Goal: Task Accomplishment & Management: Manage account settings

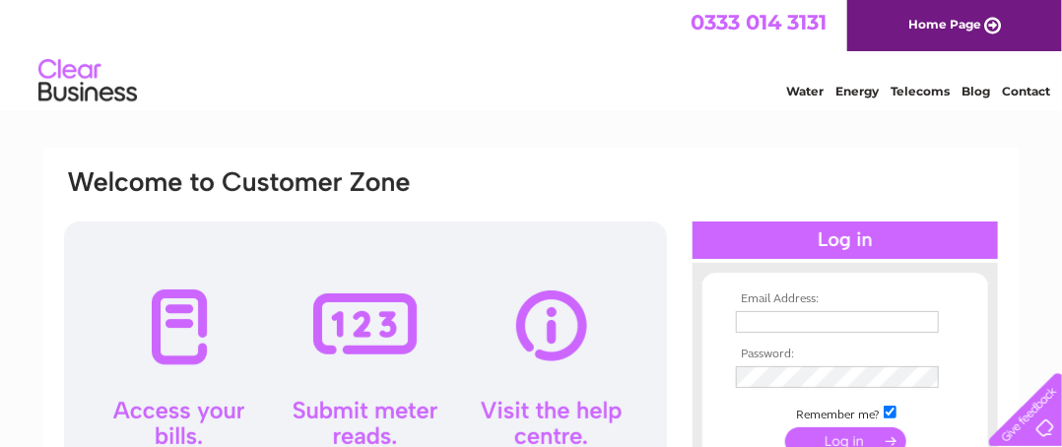
click at [808, 90] on link "Water" at bounding box center [804, 91] width 37 height 15
click at [868, 313] on input "text" at bounding box center [837, 322] width 203 height 22
type input "BOBANDLIZHARVEY@BTINTERNET.COM"
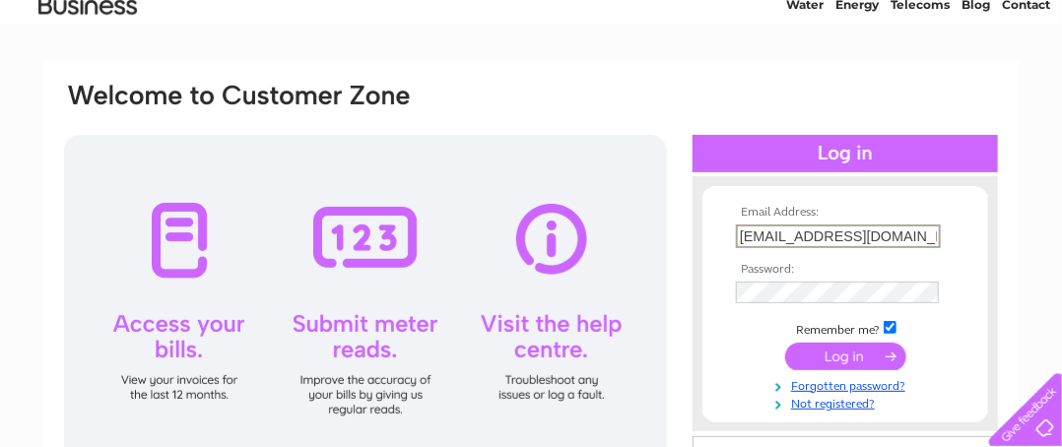
scroll to position [146, 0]
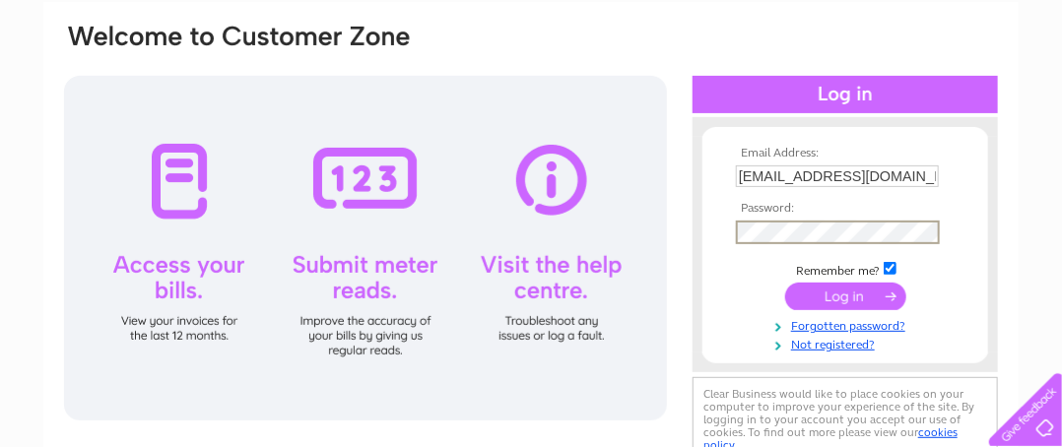
click at [897, 264] on input "checkbox" at bounding box center [890, 268] width 13 height 13
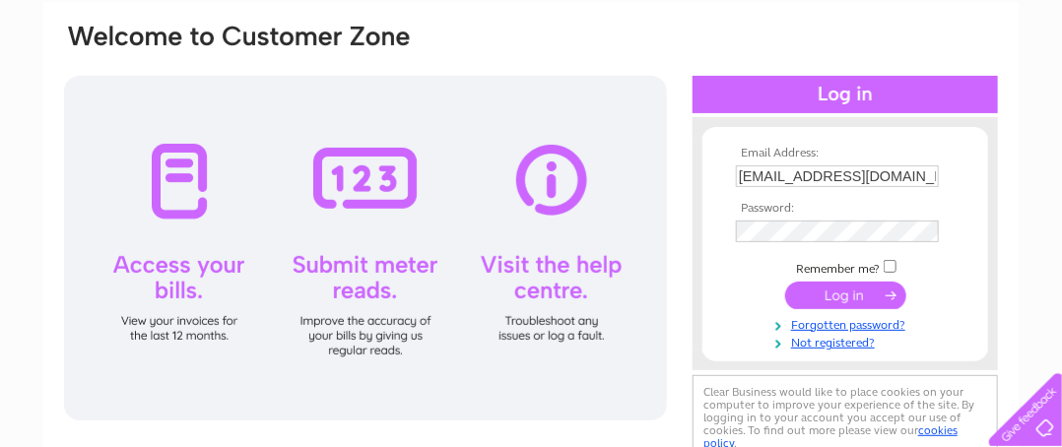
click at [890, 270] on input "checkbox" at bounding box center [890, 266] width 13 height 13
checkbox input "true"
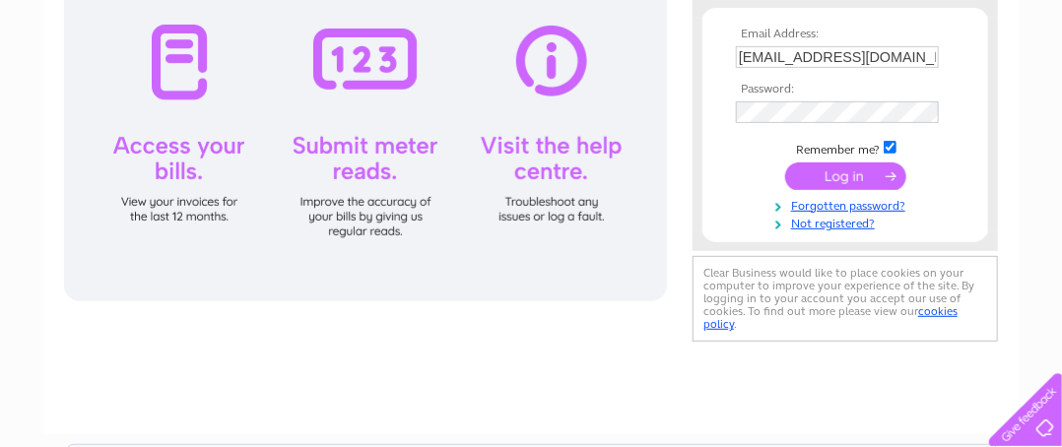
scroll to position [267, 0]
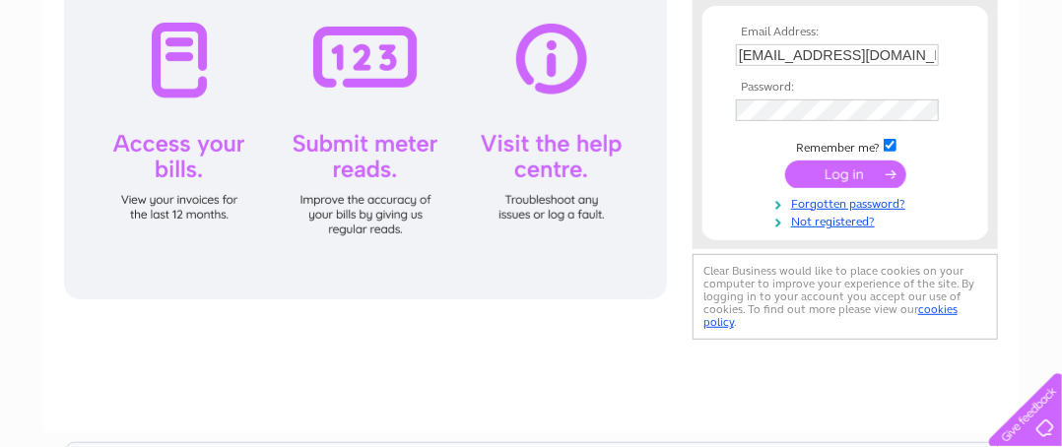
click at [633, 334] on div "Email Address: BOBANDLIZHARVEY@BTINTERNET.COM Password:" at bounding box center [531, 157] width 976 height 552
click at [962, 99] on div "Email Address: BOBANDLIZHARVEY@BTINTERNET.COM Password:" at bounding box center [976, 89] width 29 height 20
click at [1020, 221] on div "Email Address: BOBANDLIZHARVEY@BTINTERNET.COM Password:" at bounding box center [531, 325] width 1062 height 889
click at [962, 99] on div "Email Address: BOBANDLIZHARVEY@BTINTERNET.COM Password:" at bounding box center [976, 89] width 29 height 20
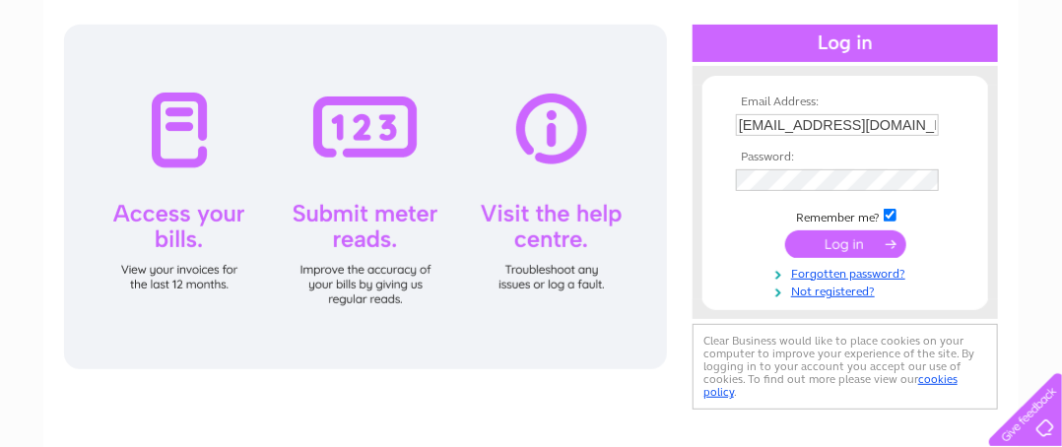
scroll to position [0, 0]
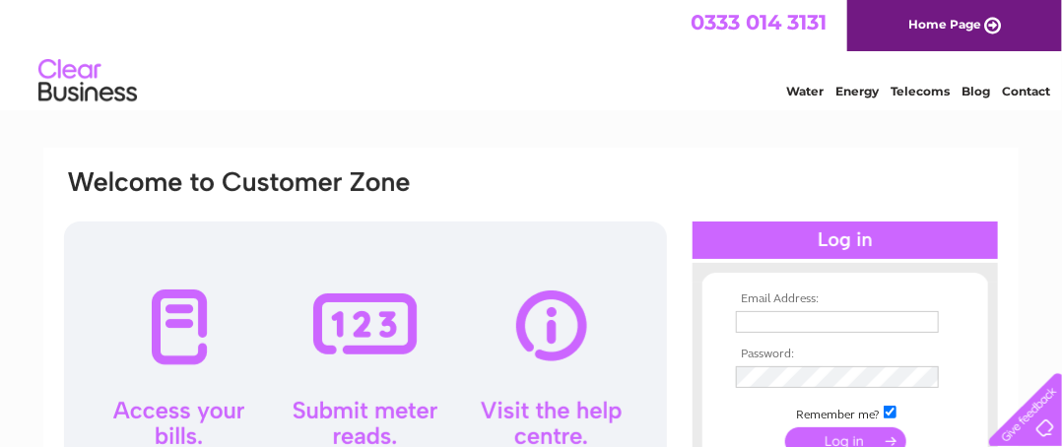
click at [757, 320] on input "text" at bounding box center [837, 322] width 203 height 22
click at [842, 242] on div at bounding box center [845, 240] width 305 height 37
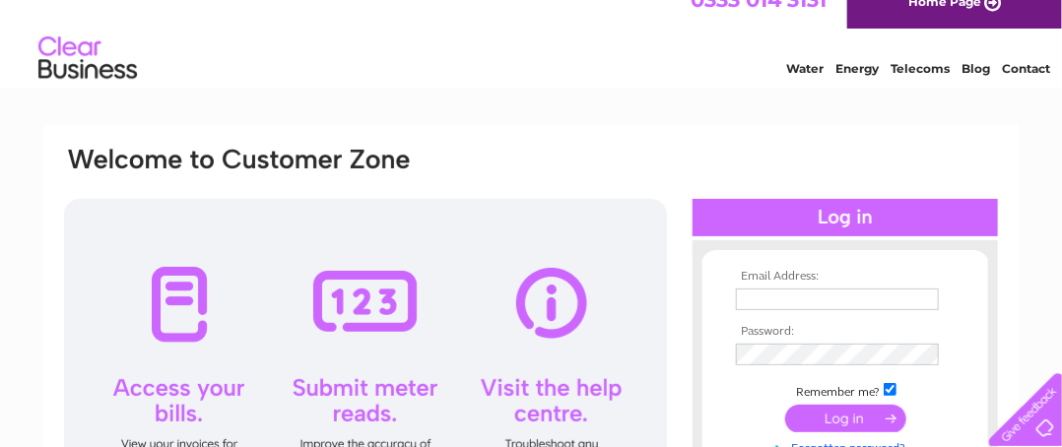
scroll to position [63, 0]
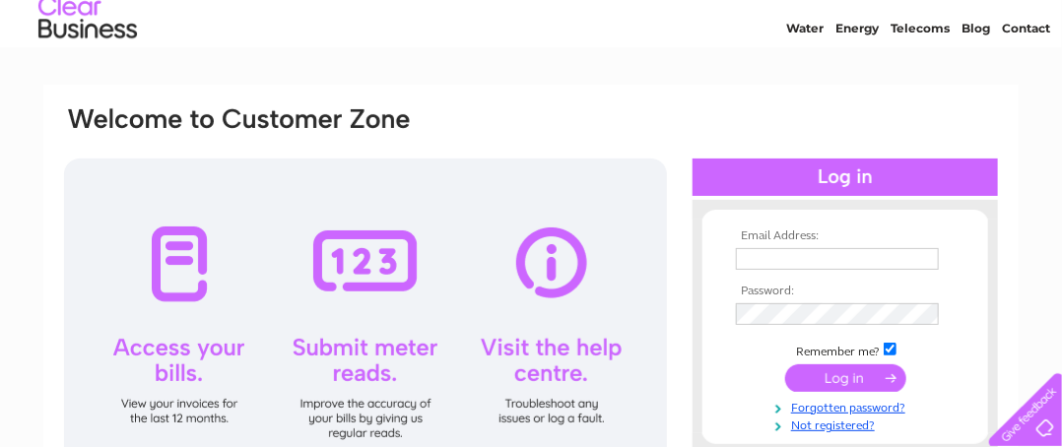
click at [897, 260] on input "text" at bounding box center [837, 259] width 203 height 22
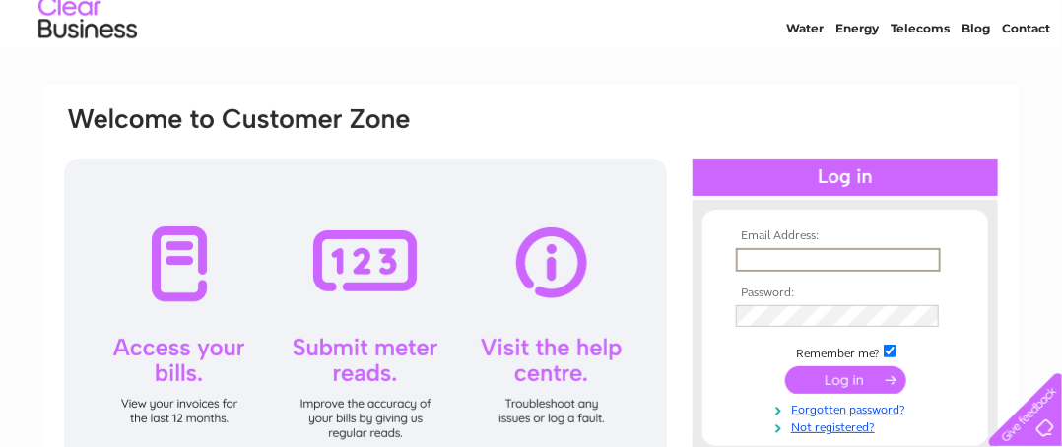
type input "[EMAIL_ADDRESS][DOMAIN_NAME]"
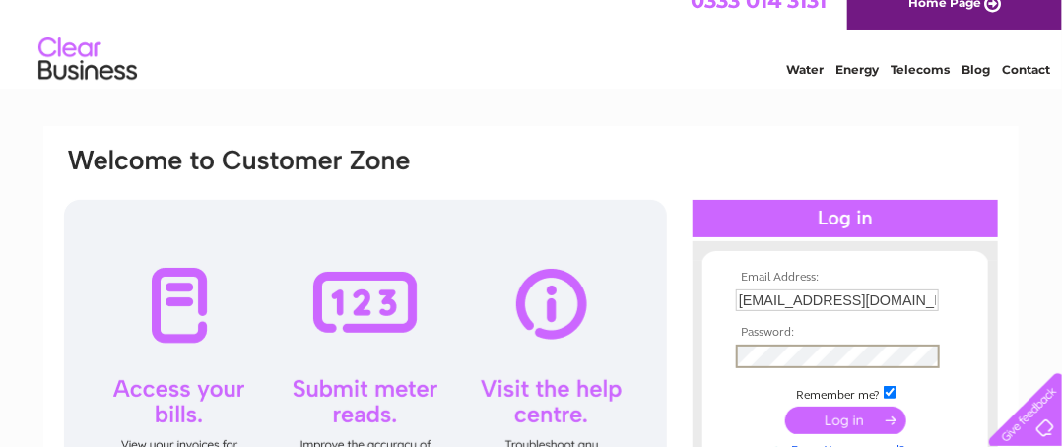
scroll to position [0, 0]
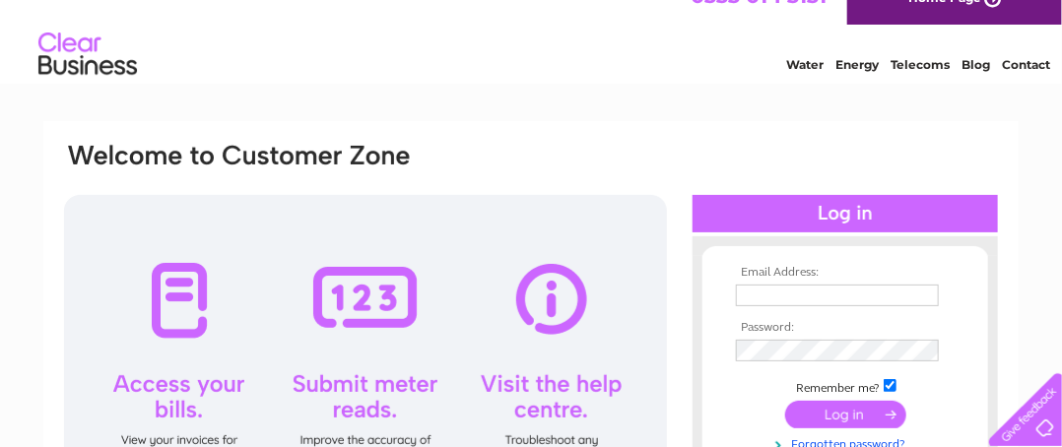
scroll to position [43, 0]
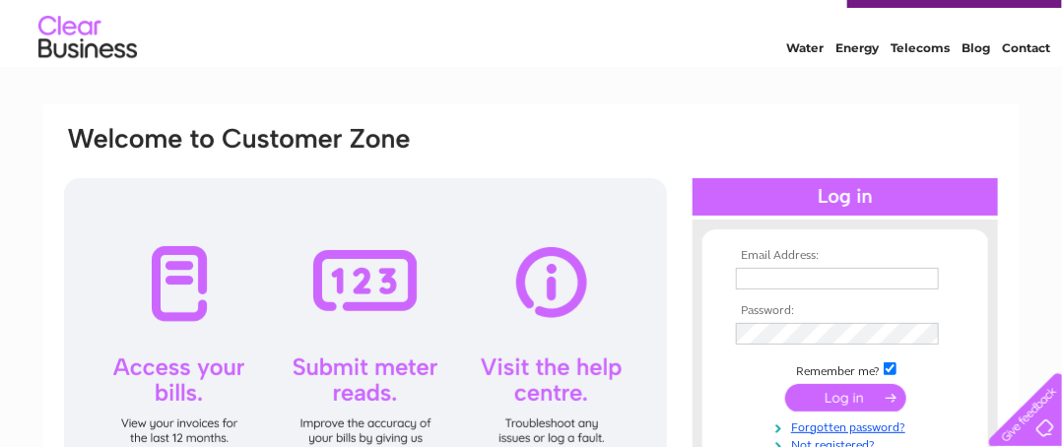
click at [844, 199] on div at bounding box center [845, 196] width 305 height 37
click at [832, 280] on input "text" at bounding box center [837, 279] width 203 height 22
type input "[EMAIL_ADDRESS][DOMAIN_NAME]"
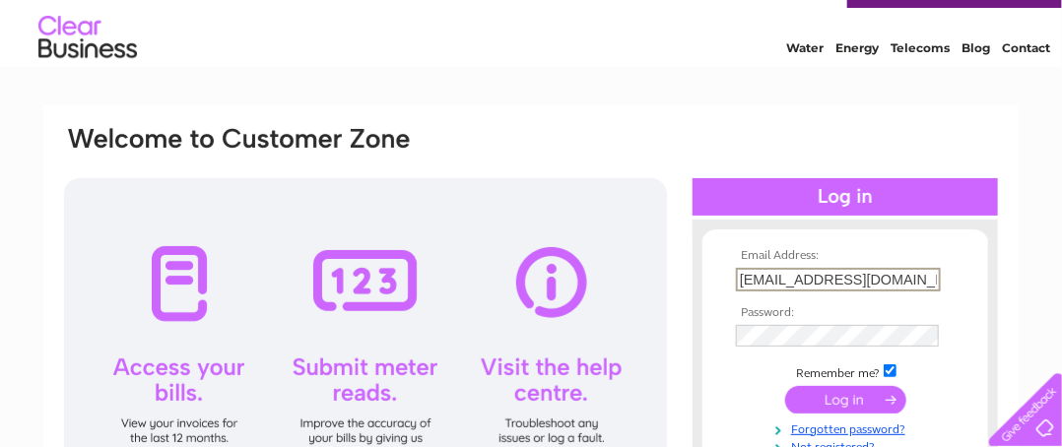
click at [856, 399] on input "submit" at bounding box center [845, 400] width 121 height 28
click at [847, 393] on input "submit" at bounding box center [845, 399] width 121 height 28
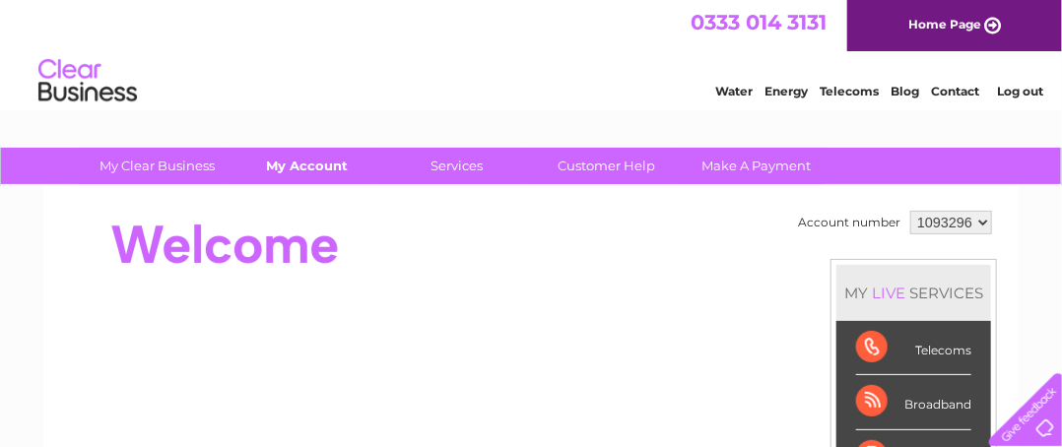
click at [323, 172] on link "My Account" at bounding box center [308, 166] width 163 height 36
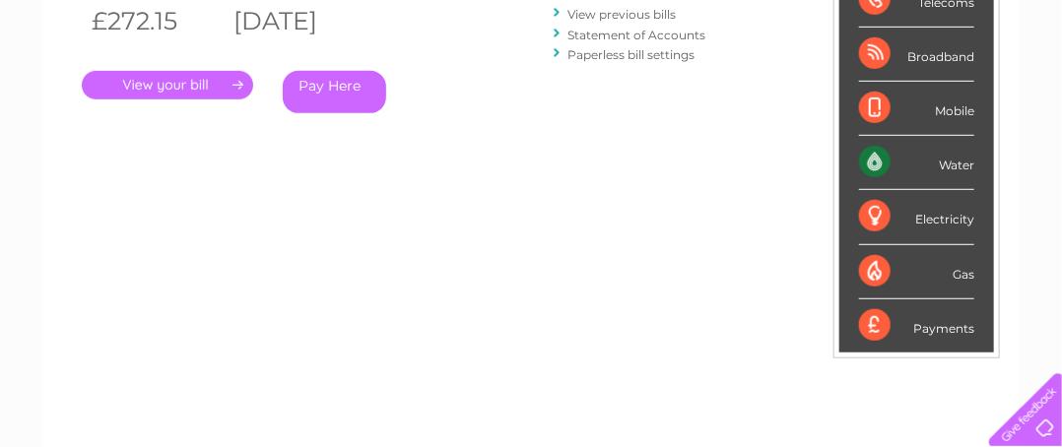
scroll to position [390, 0]
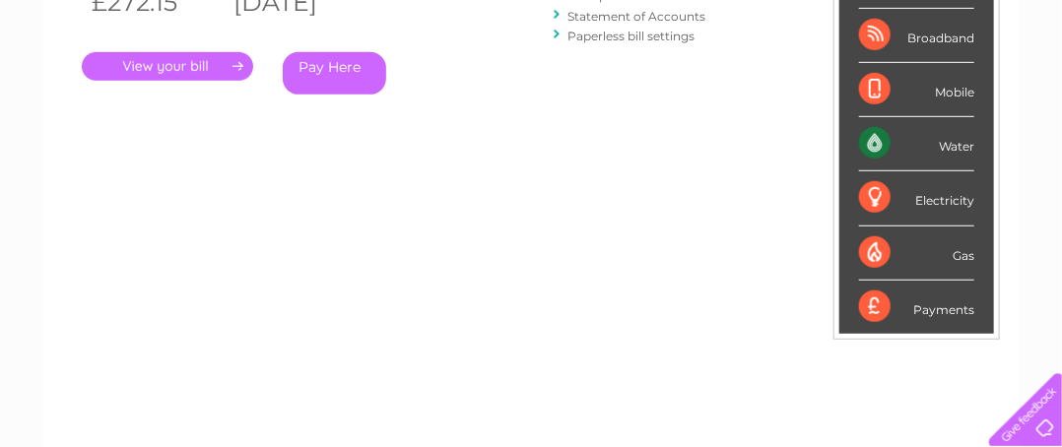
click at [230, 67] on link "." at bounding box center [167, 66] width 171 height 29
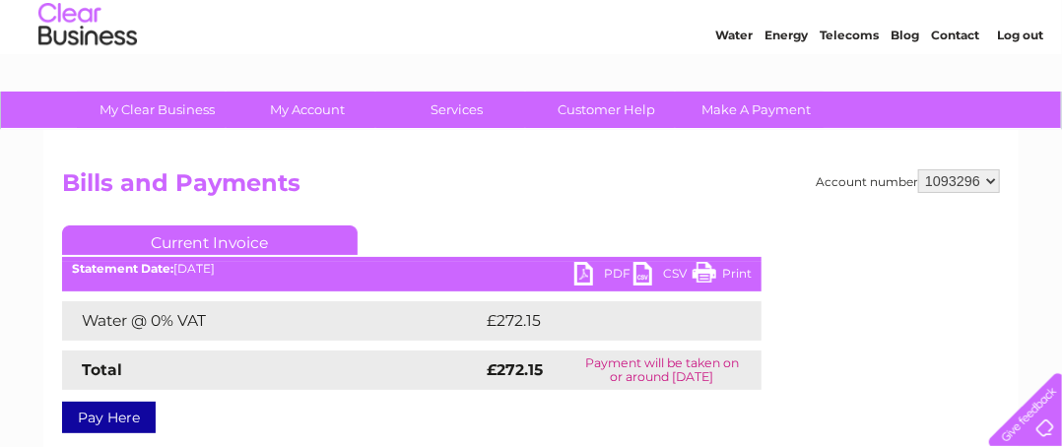
scroll to position [71, 0]
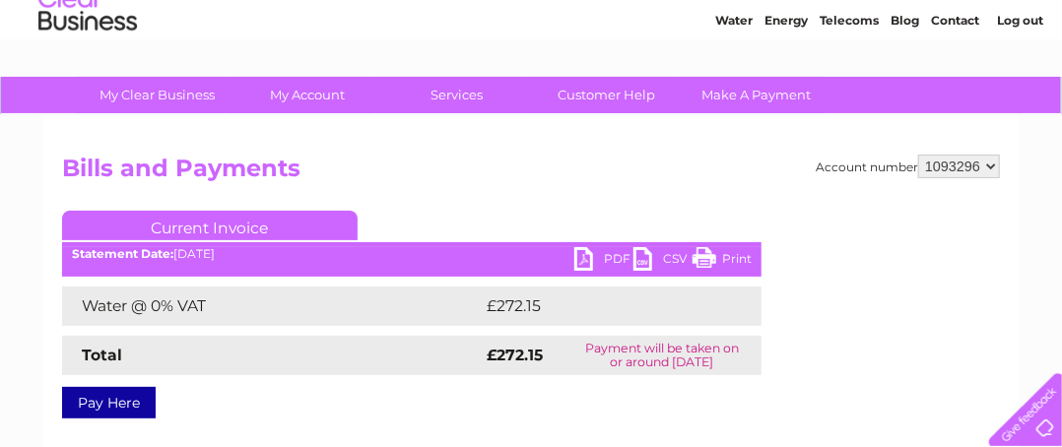
click at [576, 258] on link "PDF" at bounding box center [603, 261] width 59 height 29
click at [587, 263] on link "PDF" at bounding box center [603, 261] width 59 height 29
